Goal: Task Accomplishment & Management: Complete application form

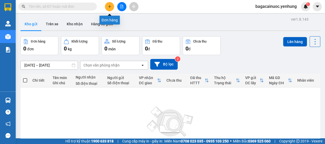
click at [113, 7] on button at bounding box center [109, 6] width 9 height 9
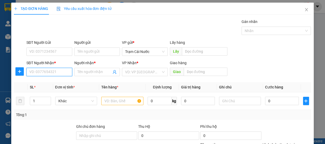
click at [47, 72] on input "SĐT Người Nhận *" at bounding box center [49, 72] width 46 height 8
type input "0944308700"
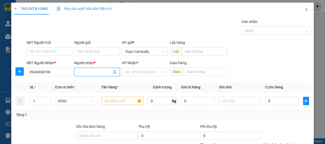
click at [106, 72] on input "Người nhận *" at bounding box center [94, 72] width 34 height 6
type input "0"
click at [158, 70] on input "search" at bounding box center [143, 72] width 36 height 8
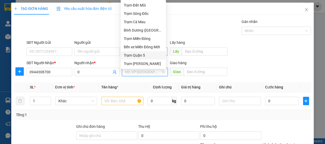
click at [151, 53] on div "Trạm Quận 5" at bounding box center [143, 56] width 39 height 6
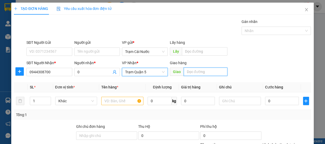
click at [204, 73] on input "text" at bounding box center [205, 72] width 44 height 8
type input "d"
type input "đnai"
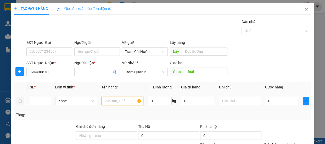
click at [123, 99] on input "text" at bounding box center [122, 101] width 42 height 8
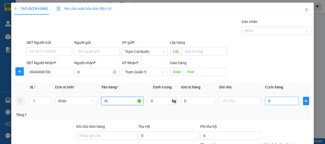
type input "th"
click at [274, 101] on input "0" at bounding box center [282, 101] width 34 height 8
type input "7"
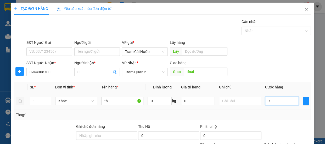
type input "70"
type input "70.000"
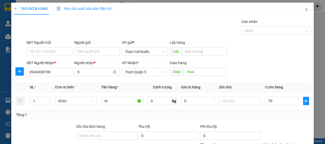
type input "70.000"
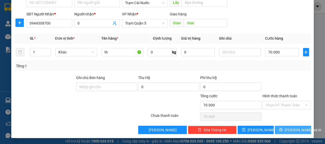
click at [292, 133] on span "[PERSON_NAME] và In" at bounding box center [302, 130] width 37 height 6
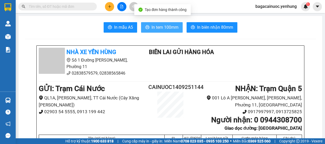
click at [159, 30] on span "In tem 100mm" at bounding box center [164, 27] width 27 height 7
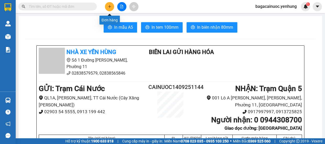
click at [110, 6] on icon "plus" at bounding box center [109, 6] width 3 height 0
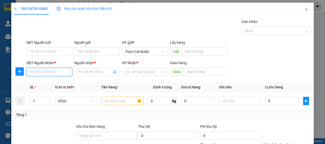
click at [60, 74] on input "SĐT Người Nhận *" at bounding box center [49, 72] width 46 height 8
type input "0383307743"
click at [53, 81] on div "0383307743 - 0" at bounding box center [48, 83] width 39 height 6
type input "0"
type input "2.820.000"
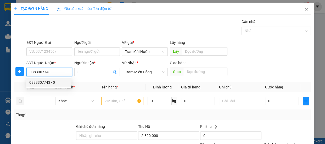
type input "200.000"
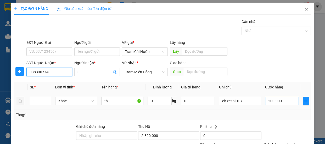
type input "0383307743"
click at [279, 105] on input "200.000" at bounding box center [282, 101] width 34 height 8
type input "0"
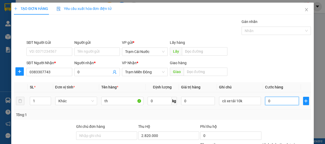
click at [265, 102] on input "0" at bounding box center [282, 101] width 34 height 8
type input "10"
type input "150"
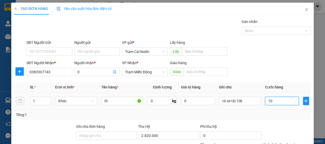
type input "150"
type input "150.000"
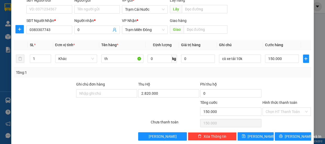
scroll to position [49, 0]
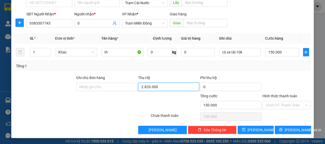
click at [170, 87] on input "2.820.000" at bounding box center [168, 87] width 61 height 8
click at [139, 86] on input "0" at bounding box center [168, 87] width 61 height 8
type input "3.950.000"
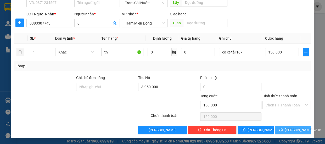
click at [288, 126] on button "[PERSON_NAME] và In" at bounding box center [292, 130] width 36 height 8
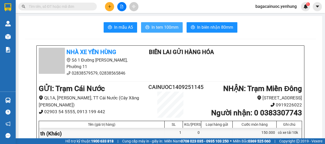
click at [167, 30] on span "In tem 100mm" at bounding box center [164, 27] width 27 height 7
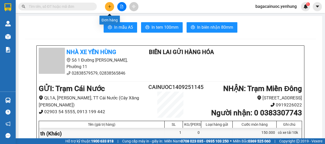
click at [108, 8] on button at bounding box center [109, 6] width 9 height 9
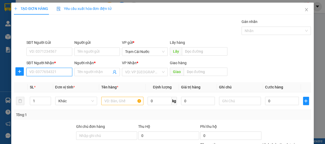
click at [52, 72] on input "SĐT Người Nhận *" at bounding box center [49, 72] width 46 height 8
type input "0853576712"
click at [93, 70] on input "Người nhận *" at bounding box center [94, 72] width 34 height 6
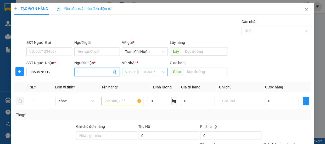
type input "0"
click at [148, 72] on input "search" at bounding box center [143, 72] width 36 height 8
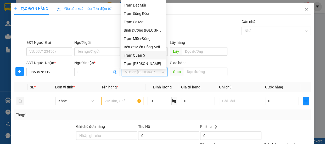
click at [149, 55] on div "Trạm Quận 5" at bounding box center [143, 56] width 39 height 6
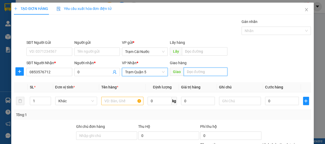
click at [198, 73] on input "text" at bounding box center [205, 72] width 44 height 8
type input "ngã 4 gò ây"
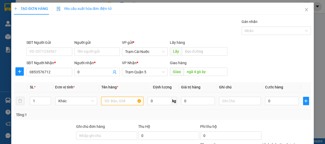
click at [119, 102] on input "text" at bounding box center [122, 101] width 42 height 8
type input "th"
click at [272, 95] on td "0" at bounding box center [282, 102] width 38 height 18
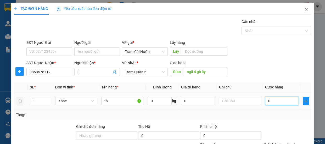
click at [274, 101] on input "0" at bounding box center [282, 101] width 34 height 8
type input "1"
type input "10"
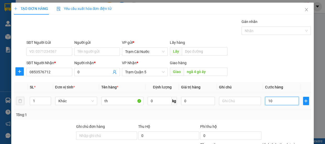
type input "10"
type input "100"
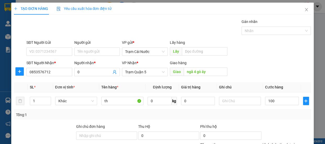
type input "100.000"
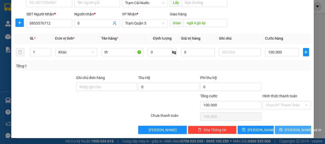
click at [290, 130] on span "[PERSON_NAME] và In" at bounding box center [302, 130] width 37 height 6
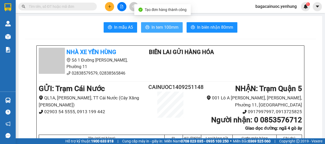
click at [163, 28] on span "In tem 100mm" at bounding box center [164, 27] width 27 height 7
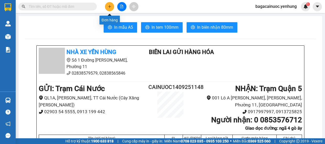
click at [111, 4] on button at bounding box center [109, 6] width 9 height 9
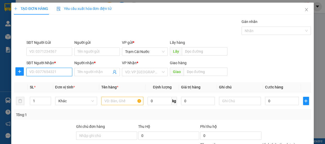
click at [53, 74] on input "SĐT Người Nhận *" at bounding box center [49, 72] width 46 height 8
type input "0916044208"
click at [39, 85] on div "0916044208 - 0" at bounding box center [48, 82] width 45 height 8
type input "0"
type input "đnai"
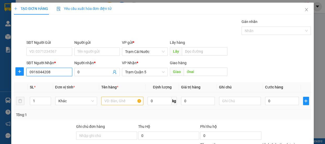
type input "0916044208"
click at [118, 99] on input "text" at bounding box center [122, 101] width 42 height 8
type input "120.000"
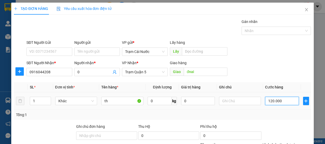
click at [286, 104] on input "120.000" at bounding box center [282, 101] width 34 height 8
click at [294, 73] on div "SĐT Người Nhận * 0916044208 Người nhận * 0 VP Nhận * Trạm Quận 5 Giao hàng Giao…" at bounding box center [168, 69] width 286 height 18
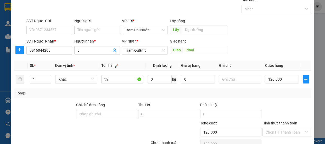
scroll to position [49, 0]
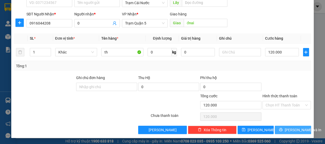
click at [295, 131] on span "[PERSON_NAME] và In" at bounding box center [302, 130] width 37 height 6
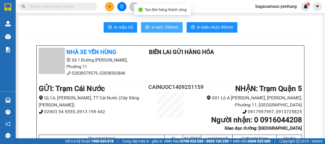
click at [158, 26] on span "In tem 100mm" at bounding box center [164, 27] width 27 height 7
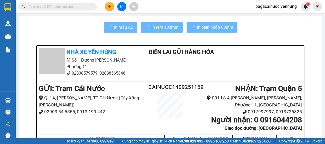
click at [109, 8] on icon "plus" at bounding box center [110, 7] width 4 height 4
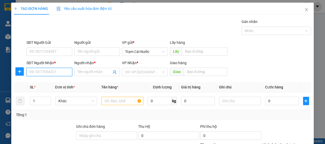
click at [52, 73] on input "SĐT Người Nhận *" at bounding box center [49, 72] width 46 height 8
type input "0913314249"
click at [48, 81] on div "0913314249 - 0" at bounding box center [48, 83] width 39 height 6
type input "0"
type input "trạm tphi tân an"
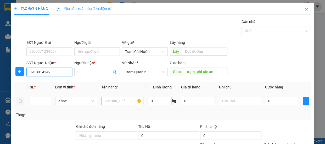
type input "240.000"
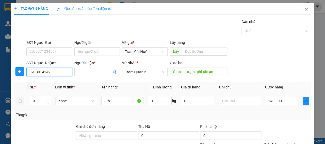
type input "0913314249"
click at [45, 97] on span "Increase Value" at bounding box center [48, 99] width 6 height 5
click at [48, 102] on span "down" at bounding box center [48, 102] width 3 height 3
type input "3"
click at [294, 101] on input "240.000" at bounding box center [282, 101] width 34 height 8
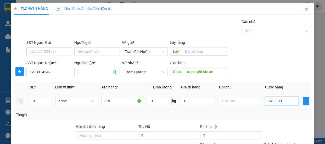
type input "0"
click at [265, 101] on input "0" at bounding box center [282, 101] width 34 height 8
type input "30"
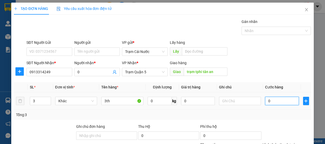
type input "30"
type input "300"
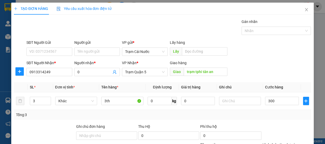
type input "300.000"
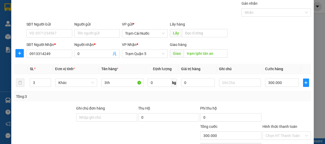
scroll to position [49, 0]
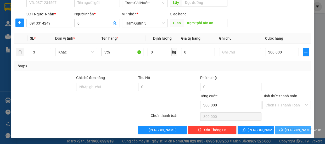
click at [292, 128] on span "[PERSON_NAME] và In" at bounding box center [302, 130] width 37 height 6
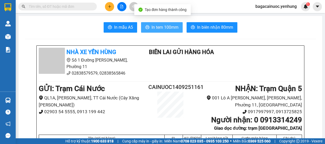
click at [167, 26] on span "In tem 100mm" at bounding box center [164, 27] width 27 height 7
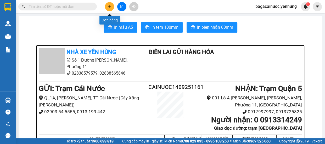
click at [109, 8] on icon "plus" at bounding box center [109, 6] width 0 height 3
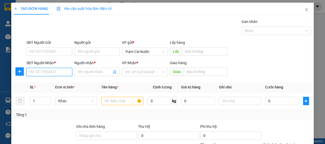
click at [55, 71] on input "SĐT Người Nhận *" at bounding box center [49, 72] width 46 height 8
type input "0933147542"
click at [86, 76] on span at bounding box center [97, 72] width 46 height 8
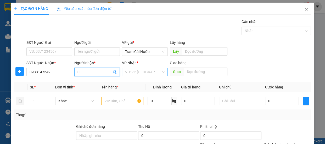
type input "0"
click at [140, 74] on input "search" at bounding box center [143, 72] width 36 height 8
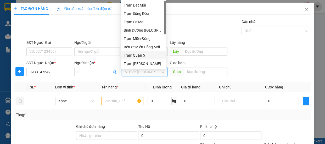
click at [142, 55] on div "Trạm Quận 5" at bounding box center [143, 56] width 39 height 6
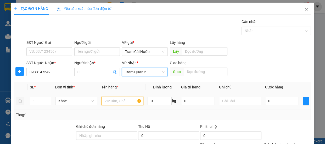
click at [127, 103] on input "text" at bounding box center [122, 101] width 42 height 8
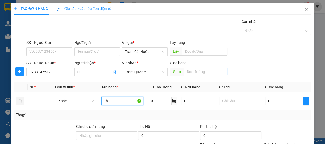
type input "th"
click at [207, 72] on input "text" at bounding box center [205, 72] width 44 height 8
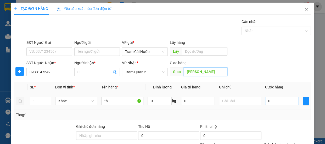
type input "[PERSON_NAME]"
click at [267, 103] on input "0" at bounding box center [282, 101] width 34 height 8
type input "7"
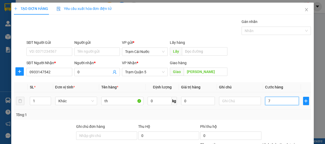
type input "70"
type input "70.000"
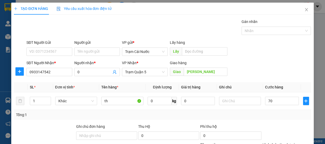
type input "70.000"
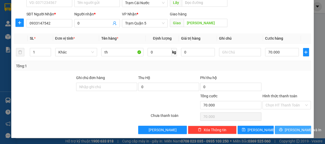
click at [294, 133] on button "[PERSON_NAME] và In" at bounding box center [292, 130] width 36 height 8
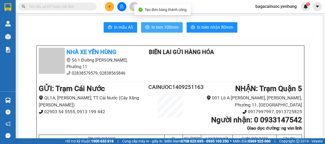
click at [157, 26] on span "In tem 100mm" at bounding box center [164, 27] width 27 height 7
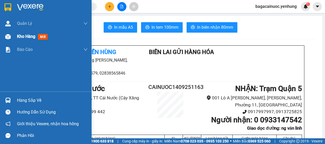
click at [27, 39] on div "Kho hàng mới" at bounding box center [33, 36] width 33 height 7
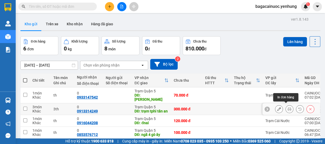
click at [285, 107] on button at bounding box center [288, 109] width 7 height 9
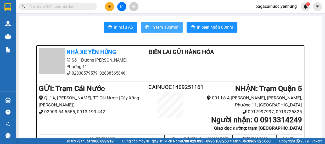
click at [172, 32] on button "In tem 100mm" at bounding box center [162, 27] width 42 height 10
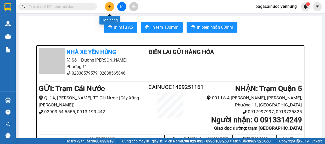
click at [108, 6] on icon "plus" at bounding box center [110, 7] width 4 height 4
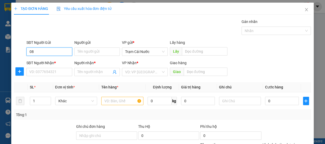
type input "0"
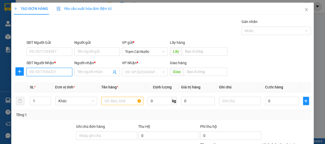
click at [58, 74] on input "SĐT Người Nhận *" at bounding box center [49, 72] width 46 height 8
type input "0848740074"
click at [88, 71] on input "Người nhận *" at bounding box center [94, 72] width 34 height 6
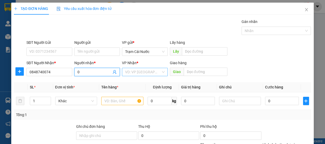
type input "0"
click at [140, 68] on body "Kết quả tìm kiếm ( 0 ) Bộ lọc No Data bagacainuoc.yenhung 1 Quản [PERSON_NAME] …" at bounding box center [162, 72] width 325 height 144
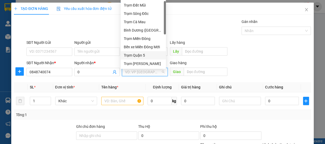
drag, startPoint x: 146, startPoint y: 53, endPoint x: 133, endPoint y: 61, distance: 15.2
click at [146, 54] on div "Trạm Quận 5" at bounding box center [143, 56] width 39 height 6
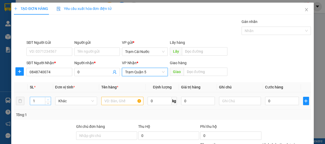
click at [48, 97] on span "Increase Value" at bounding box center [48, 99] width 6 height 5
type input "2"
click at [119, 105] on input "text" at bounding box center [122, 101] width 42 height 8
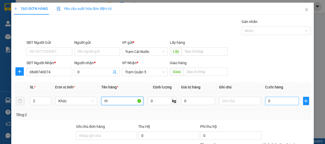
type input "th"
click at [285, 101] on input "0" at bounding box center [282, 101] width 34 height 8
type input "1"
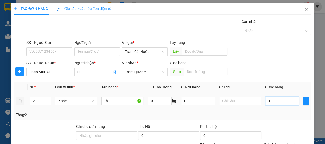
type input "12"
type input "120"
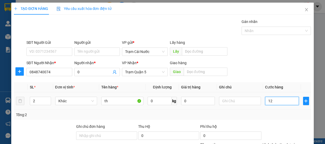
type input "120"
type input "120.000"
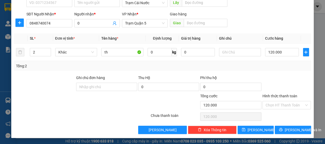
click at [284, 97] on label "Hình thức thanh toán" at bounding box center [279, 96] width 35 height 4
click at [284, 101] on input "Hình thức thanh toán" at bounding box center [284, 105] width 39 height 8
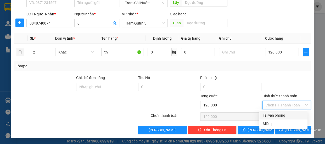
click at [278, 116] on div "Tại văn phòng" at bounding box center [283, 116] width 42 height 6
type input "0"
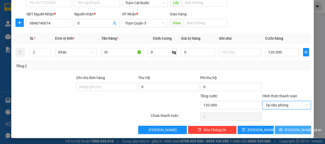
click at [285, 131] on span "[PERSON_NAME] và In" at bounding box center [302, 130] width 37 height 6
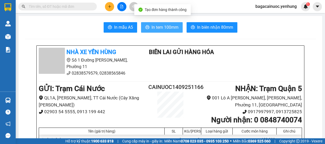
click at [162, 29] on span "In tem 100mm" at bounding box center [164, 27] width 27 height 7
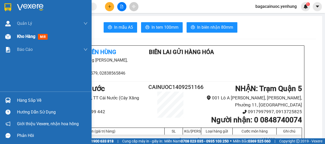
click at [25, 39] on span "Kho hàng" at bounding box center [26, 36] width 18 height 5
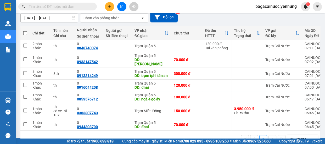
scroll to position [49, 0]
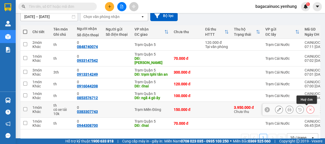
click at [308, 111] on icon at bounding box center [310, 110] width 4 height 4
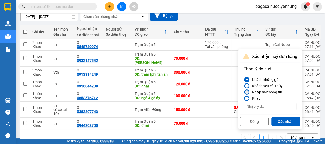
click at [246, 91] on div at bounding box center [247, 92] width 4 height 4
click at [243, 92] on input "Nhập sai thông tin" at bounding box center [243, 92] width 0 height 0
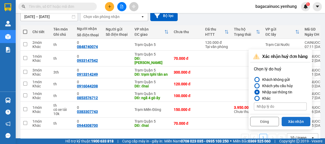
click at [291, 119] on button "Xác nhận" at bounding box center [295, 121] width 29 height 9
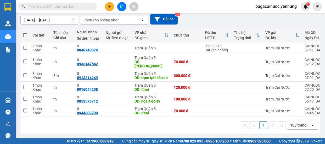
scroll to position [47, 0]
click at [26, 34] on span at bounding box center [25, 35] width 4 height 4
click at [25, 33] on input "checkbox" at bounding box center [25, 33] width 0 height 0
checkbox input "true"
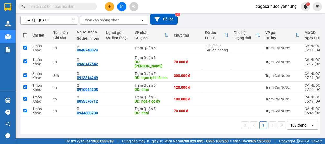
checkbox input "true"
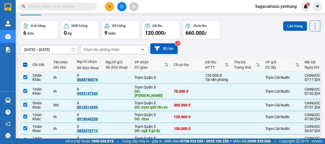
scroll to position [0, 0]
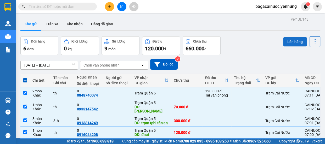
click at [286, 43] on button "Lên hàng" at bounding box center [295, 41] width 24 height 9
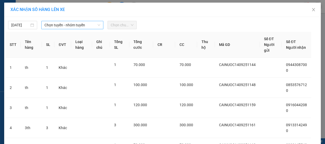
click at [75, 25] on span "Chọn tuyến - nhóm tuyến" at bounding box center [72, 25] width 56 height 8
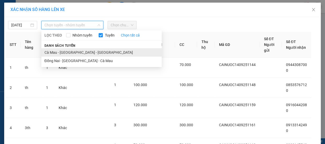
click at [72, 51] on li "Cà Mau - [GEOGRAPHIC_DATA] - [GEOGRAPHIC_DATA]" at bounding box center [101, 52] width 120 height 8
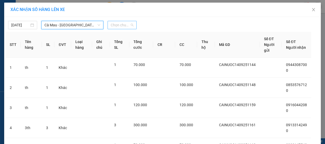
click at [118, 22] on span "Chọn chuyến" at bounding box center [122, 25] width 23 height 8
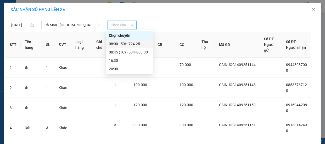
click at [139, 46] on div "08:00 - 50H-724.25" at bounding box center [129, 44] width 41 height 6
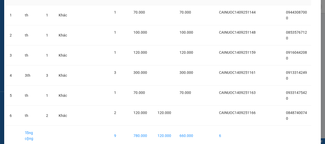
scroll to position [81, 0]
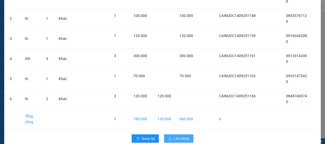
click at [181, 136] on span "Lên hàng" at bounding box center [181, 139] width 15 height 6
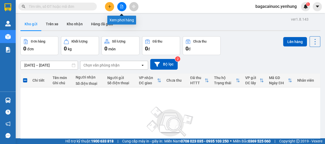
click at [120, 6] on icon "file-add" at bounding box center [122, 7] width 4 height 4
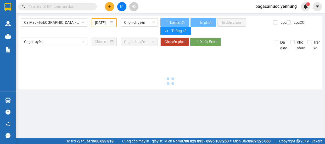
type input "[DATE]"
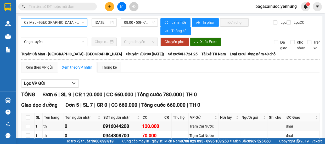
click at [79, 26] on span "Cà Mau - [GEOGRAPHIC_DATA] - [GEOGRAPHIC_DATA]" at bounding box center [54, 23] width 60 height 8
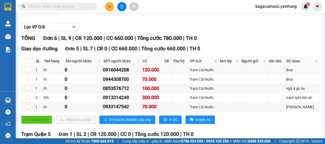
scroll to position [58, 0]
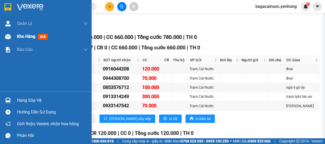
click at [27, 39] on span "Kho hàng" at bounding box center [26, 36] width 18 height 5
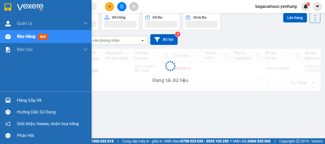
scroll to position [24, 0]
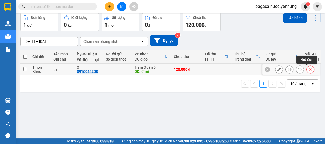
click at [308, 71] on icon at bounding box center [310, 70] width 4 height 4
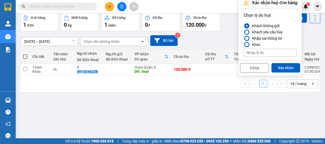
click at [247, 38] on div at bounding box center [247, 39] width 4 height 4
click at [243, 38] on input "Nhập sai thông tin" at bounding box center [243, 38] width 0 height 0
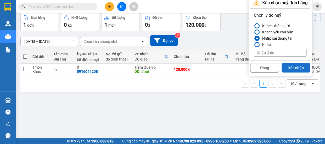
click at [293, 66] on button "Xác nhận" at bounding box center [295, 67] width 29 height 9
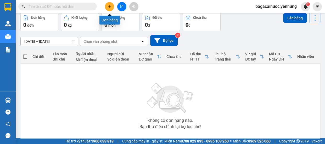
click at [107, 9] on button at bounding box center [109, 6] width 9 height 9
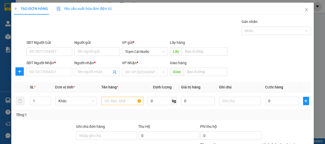
click at [48, 78] on div "SĐT Người Nhận * VD: 0377654321" at bounding box center [49, 69] width 46 height 18
click at [55, 71] on input "SĐT Người Nhận *" at bounding box center [49, 72] width 46 height 8
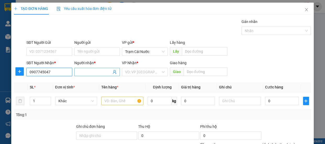
type input "0907745047"
click at [80, 72] on input "Người nhận *" at bounding box center [94, 72] width 34 height 6
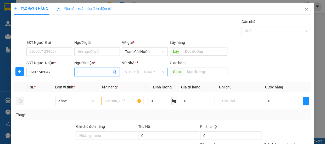
type input "0"
click at [147, 73] on input "search" at bounding box center [143, 72] width 36 height 8
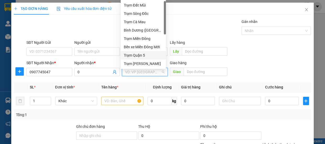
click at [150, 54] on div "Trạm Quận 5" at bounding box center [143, 56] width 39 height 6
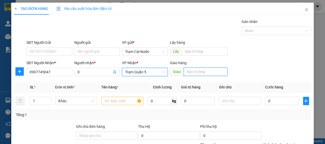
click at [200, 74] on input "text" at bounding box center [205, 72] width 44 height 8
type input "nga 4 quán chuối"
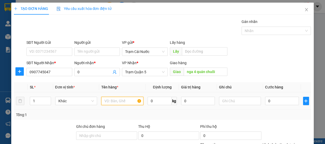
click at [124, 101] on input "text" at bounding box center [122, 101] width 42 height 8
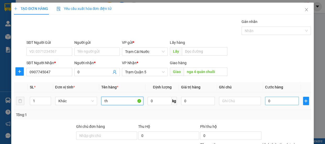
type input "th"
click at [275, 100] on input "0" at bounding box center [282, 101] width 34 height 8
type input "8"
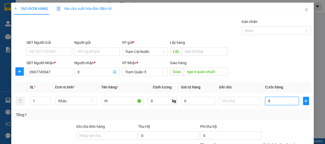
type input "80"
type input "80.000"
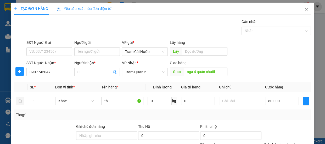
scroll to position [49, 0]
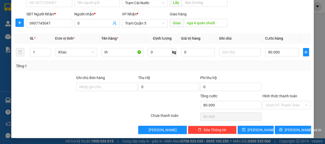
click at [287, 94] on label "Hình thức thanh toán" at bounding box center [279, 96] width 35 height 4
click at [287, 101] on input "Hình thức thanh toán" at bounding box center [284, 105] width 39 height 8
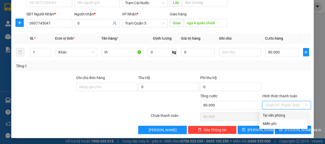
click at [280, 113] on div "Tại văn phòng" at bounding box center [283, 116] width 42 height 6
type input "0"
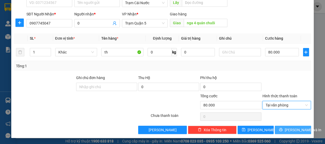
click at [289, 132] on span "[PERSON_NAME] và In" at bounding box center [302, 130] width 37 height 6
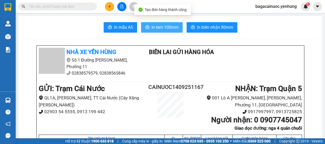
click at [172, 32] on button "In tem 100mm" at bounding box center [162, 27] width 42 height 10
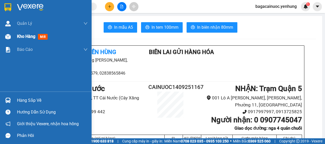
click at [27, 37] on span "Kho hàng" at bounding box center [26, 36] width 18 height 5
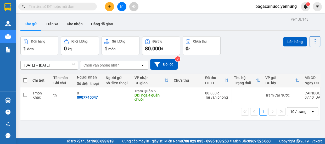
click at [25, 81] on span at bounding box center [25, 80] width 4 height 4
click at [25, 78] on input "checkbox" at bounding box center [25, 78] width 0 height 0
checkbox input "true"
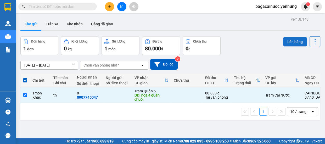
click at [288, 42] on button "Lên hàng" at bounding box center [295, 41] width 24 height 9
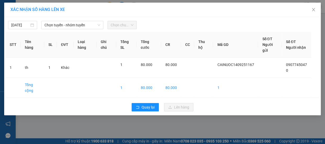
click at [128, 25] on span "Chọn chuyến" at bounding box center [122, 25] width 23 height 8
click at [128, 26] on span "Chọn chuyến" at bounding box center [122, 25] width 23 height 8
click at [118, 27] on span "Chọn chuyến" at bounding box center [122, 25] width 23 height 8
click at [128, 25] on span "Chọn chuyến" at bounding box center [122, 25] width 23 height 8
click at [85, 27] on span "Chọn tuyến - nhóm tuyến" at bounding box center [72, 25] width 56 height 8
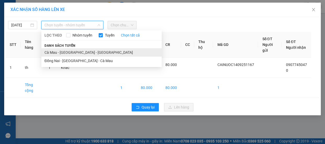
click at [76, 51] on li "Cà Mau - [GEOGRAPHIC_DATA] - [GEOGRAPHIC_DATA]" at bounding box center [101, 52] width 120 height 8
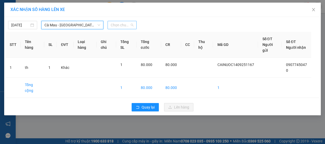
click at [130, 27] on span "Chọn chuyến" at bounding box center [122, 25] width 23 height 8
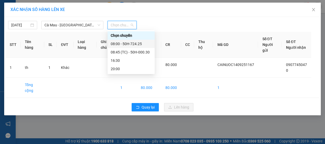
click at [136, 44] on div "08:00 - 50H-724.25" at bounding box center [131, 44] width 41 height 6
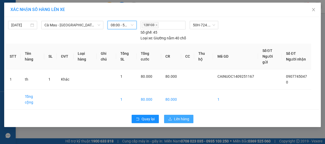
click at [184, 116] on span "Lên hàng" at bounding box center [181, 119] width 15 height 6
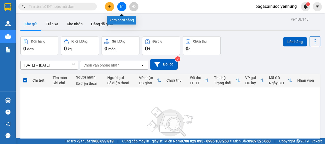
click at [119, 8] on button at bounding box center [121, 6] width 9 height 9
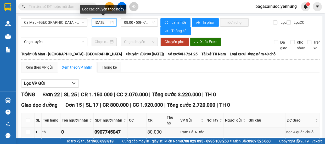
click at [97, 24] on input "[DATE]" at bounding box center [102, 23] width 14 height 6
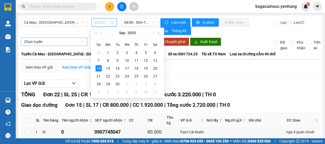
type input "[DATE]"
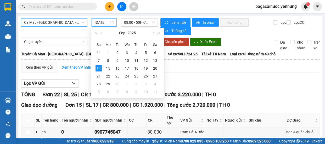
click at [54, 21] on span "Cà Mau - [GEOGRAPHIC_DATA] - [GEOGRAPHIC_DATA]" at bounding box center [54, 23] width 60 height 8
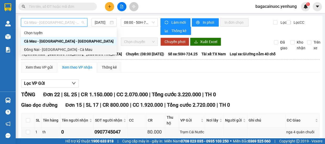
click at [39, 50] on div "Đồng Nai - [GEOGRAPHIC_DATA] - Cà Mau" at bounding box center [68, 50] width 89 height 6
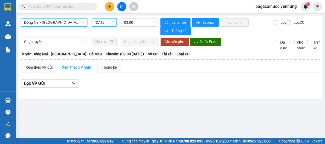
click at [99, 24] on input "[DATE]" at bounding box center [102, 23] width 14 height 6
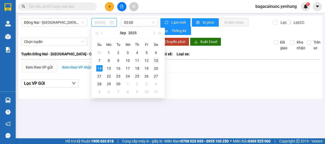
click at [157, 59] on div "13" at bounding box center [156, 61] width 6 height 6
type input "[DATE]"
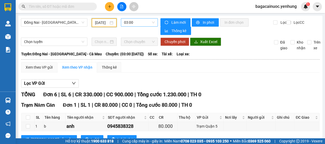
click at [135, 24] on span "03:00" at bounding box center [139, 23] width 31 height 8
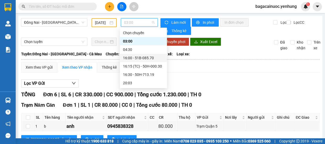
click at [137, 58] on div "16:00 - 51B-085.70" at bounding box center [143, 58] width 41 height 6
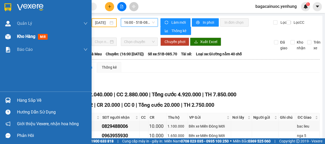
click at [32, 37] on span "Kho hàng" at bounding box center [26, 36] width 18 height 5
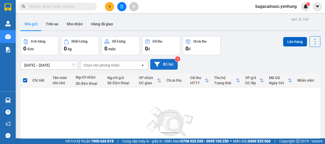
click at [162, 60] on button "Bộ lọc" at bounding box center [163, 64] width 27 height 11
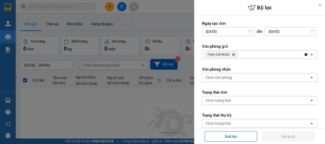
click at [262, 57] on div "Trạm Cái Nước Delete" at bounding box center [252, 54] width 101 height 8
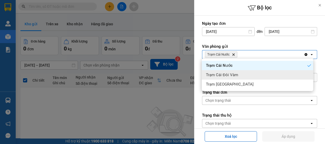
click at [246, 74] on div "Trạm Cái Đôi Vàm" at bounding box center [257, 74] width 111 height 9
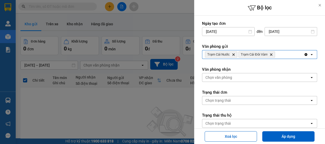
click at [281, 56] on div "Trạm Cái Nước Delete Trạm Cái Đôi Vàm Delete" at bounding box center [252, 54] width 101 height 8
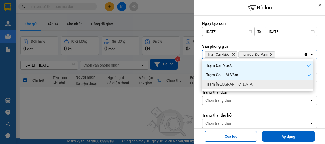
click at [257, 86] on div "Trạm [GEOGRAPHIC_DATA]" at bounding box center [257, 84] width 111 height 9
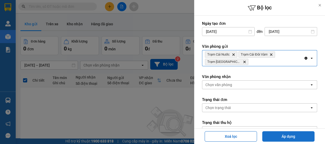
click at [283, 136] on button "Áp dụng" at bounding box center [288, 136] width 52 height 10
